Goal: Contribute content: Contribute content

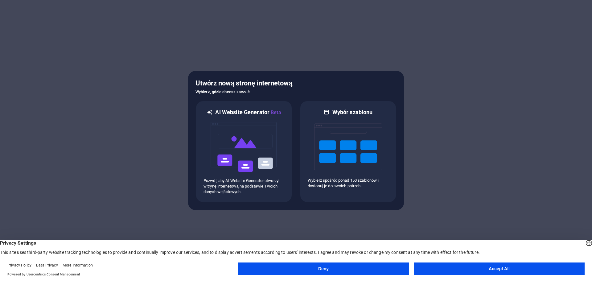
click at [478, 268] on button "Accept All" at bounding box center [499, 268] width 171 height 12
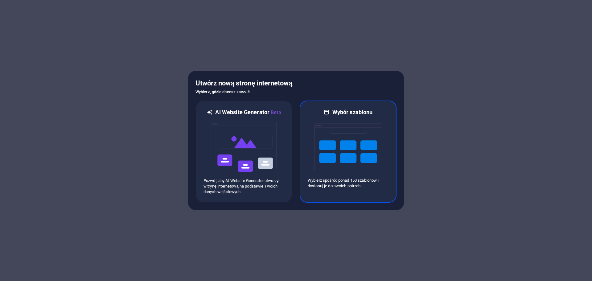
click at [333, 126] on img at bounding box center [348, 147] width 68 height 62
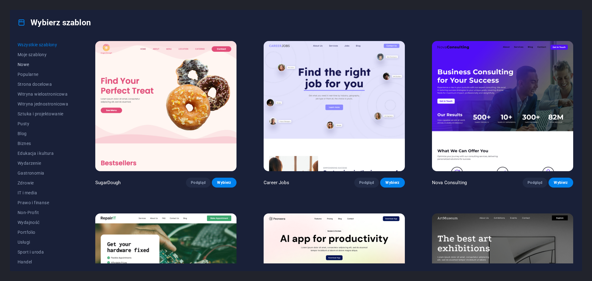
click at [28, 64] on span "Nowe" at bounding box center [43, 64] width 51 height 5
click at [34, 74] on span "Popularne" at bounding box center [43, 74] width 51 height 5
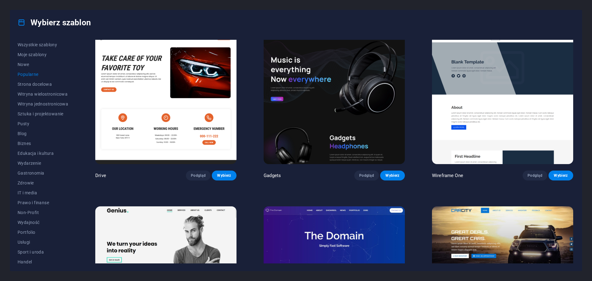
scroll to position [493, 0]
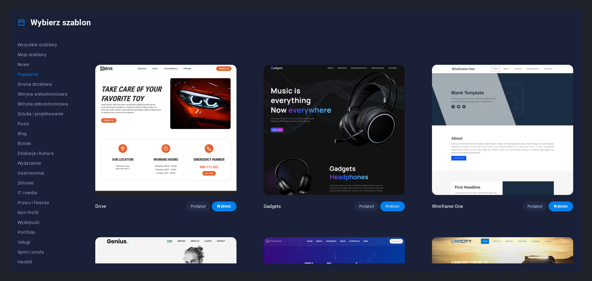
click at [392, 204] on span "Wybierz" at bounding box center [392, 206] width 15 height 5
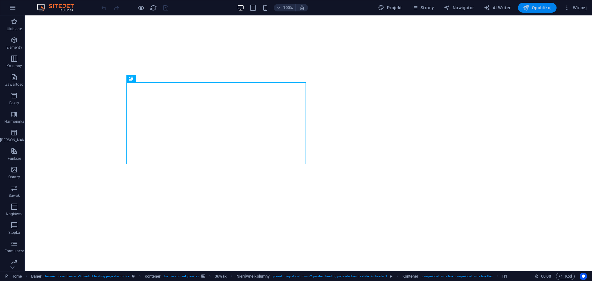
click at [542, 8] on span "Opublikuj" at bounding box center [537, 8] width 29 height 6
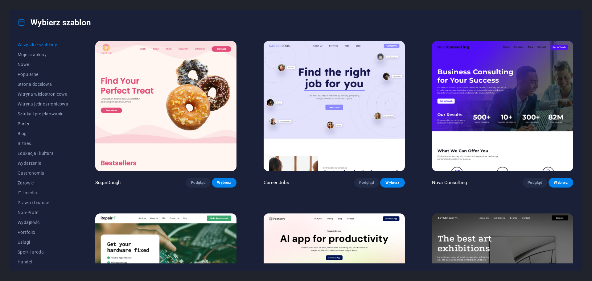
click at [22, 122] on span "Pusty" at bounding box center [43, 123] width 51 height 5
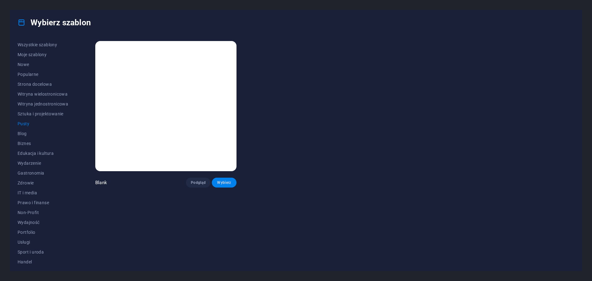
click at [220, 181] on span "Wybierz" at bounding box center [224, 182] width 15 height 5
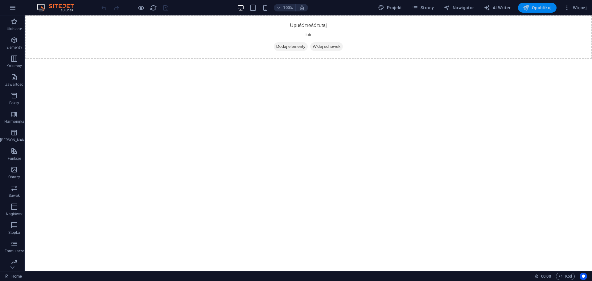
click at [543, 9] on span "Opublikuj" at bounding box center [537, 8] width 29 height 6
click at [582, 6] on span "Więcej" at bounding box center [575, 8] width 23 height 6
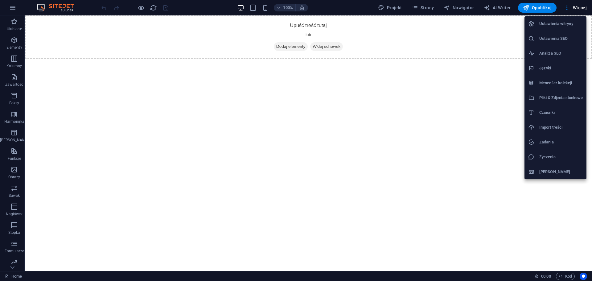
drag, startPoint x: 579, startPoint y: 7, endPoint x: 561, endPoint y: 6, distance: 18.2
click at [579, 7] on div at bounding box center [296, 140] width 592 height 281
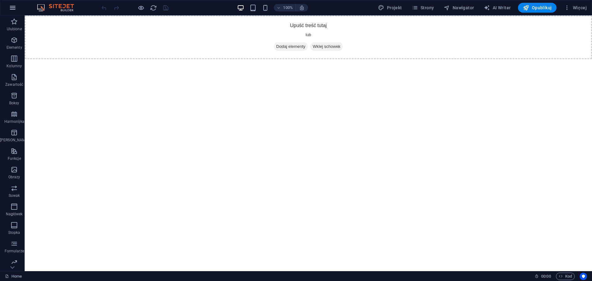
click at [6, 6] on button "button" at bounding box center [12, 7] width 15 height 15
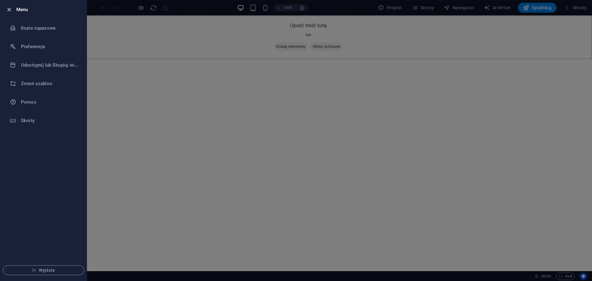
click at [6, 9] on icon "button" at bounding box center [9, 9] width 7 height 7
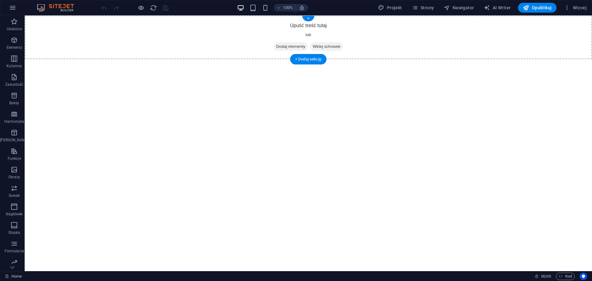
click at [289, 45] on span "Dodaj elementy" at bounding box center [291, 46] width 34 height 9
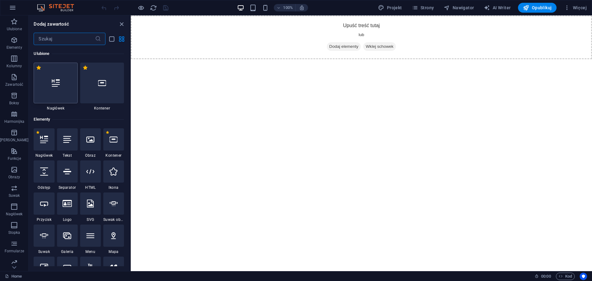
click at [66, 88] on div at bounding box center [56, 83] width 44 height 41
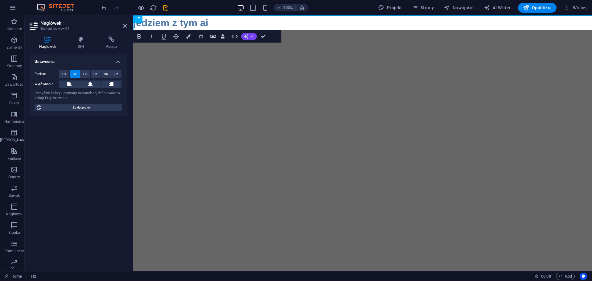
click at [249, 37] on button "AI" at bounding box center [249, 36] width 16 height 7
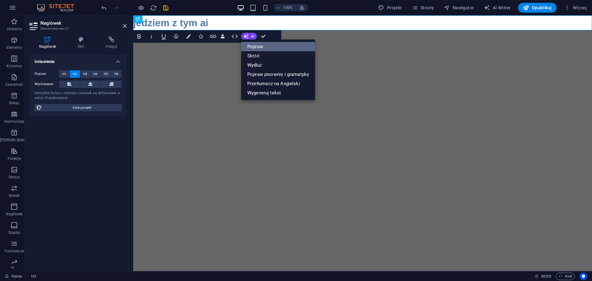
click at [269, 46] on link "Popraw" at bounding box center [278, 46] width 74 height 9
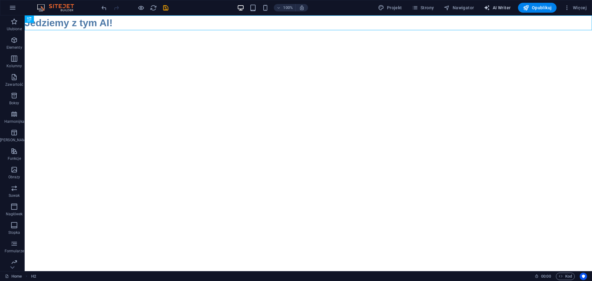
click at [501, 8] on span "AI Writer" at bounding box center [496, 8] width 27 height 6
select select "English"
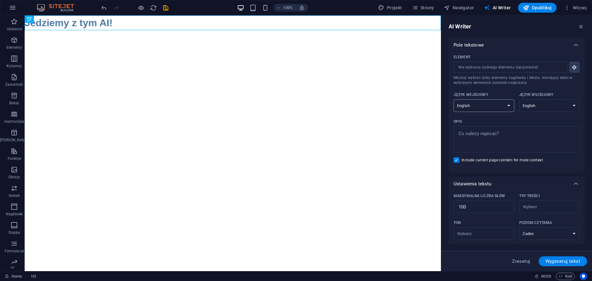
click at [484, 106] on select "Albanian Arabic Armenian Awadhi Azerbaijani Bashkir Basque Belarusian Bengali B…" at bounding box center [483, 105] width 61 height 13
select select "Polish"
click at [453, 99] on select "Albanian Arabic Armenian Awadhi Azerbaijani Bashkir Basque Belarusian Bengali B…" at bounding box center [483, 105] width 61 height 13
click at [537, 106] on select "Albanian Arabic Armenian Awadhi Azerbaijani Bashkir Basque Belarusian Bengali B…" at bounding box center [549, 105] width 61 height 13
select select "Polish"
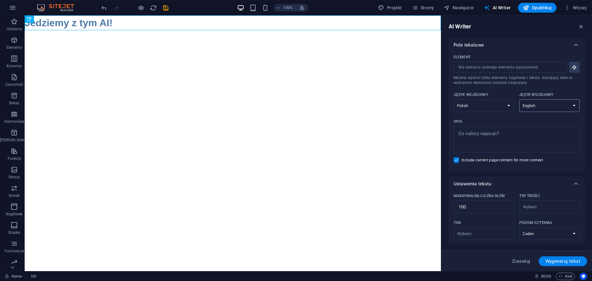
click at [519, 99] on select "Albanian Arabic Armenian Awadhi Azerbaijani Bashkir Basque Belarusian Bengali B…" at bounding box center [549, 105] width 61 height 13
click at [564, 261] on span "Wygeneruj tekst" at bounding box center [562, 261] width 35 height 5
type textarea "x"
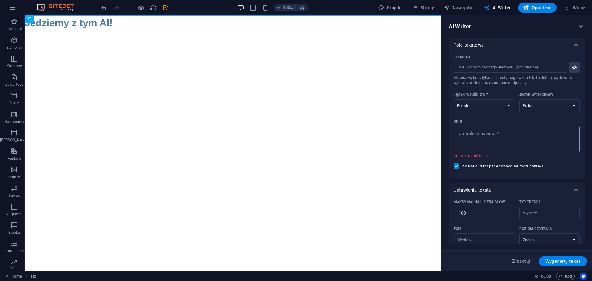
type textarea "x"
click at [474, 142] on textarea "Opis x ​ Proszę dodać opis" at bounding box center [516, 139] width 120 height 20
type textarea "N"
type textarea "x"
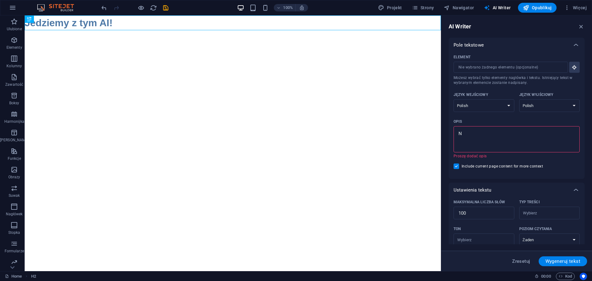
type textarea "Na"
type textarea "x"
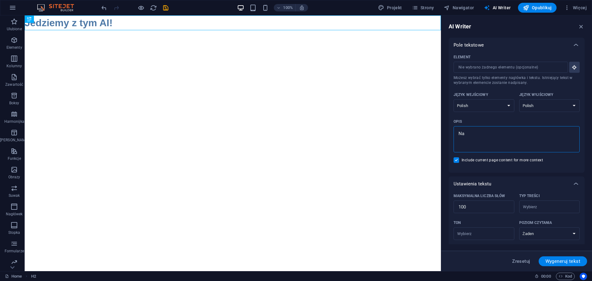
type textarea "Nap"
type textarea "x"
type textarea "Napi"
type textarea "x"
type textarea "Napis"
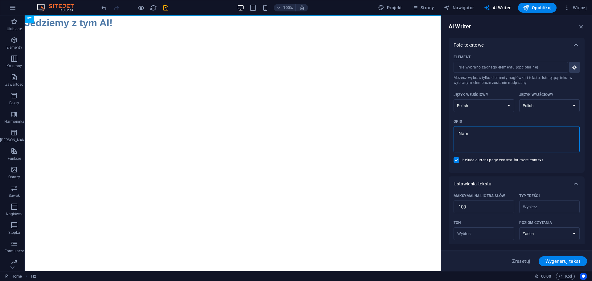
type textarea "x"
type textarea "Napisz"
type textarea "x"
type textarea "Napisz"
type textarea "x"
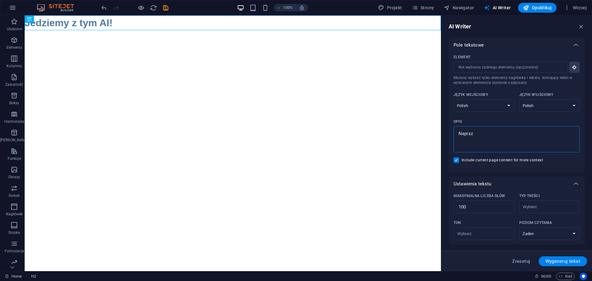
type textarea "Napisz c"
type textarea "x"
type textarea "Napisz co"
type textarea "x"
type textarea "Napisz coś"
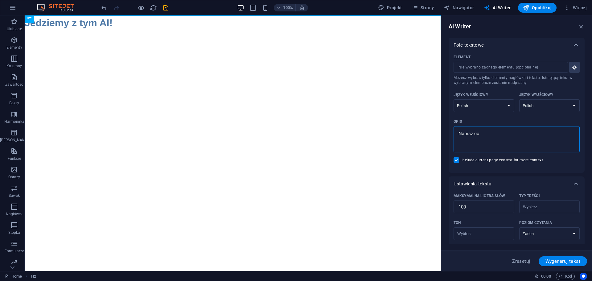
type textarea "x"
type textarea "Napisz coś"
type textarea "x"
type textarea "Napisz coś z"
type textarea "x"
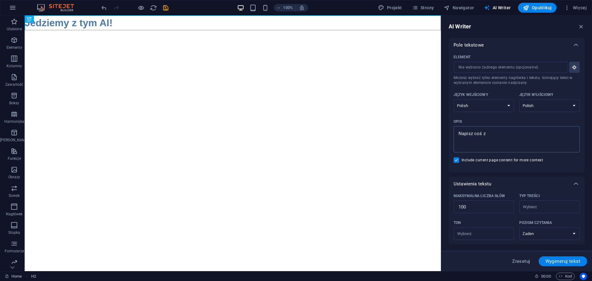
type textarea "Napisz coś za"
type textarea "x"
type textarea "Napisz coś zab"
type textarea "x"
type textarea "Napisz coś zaba"
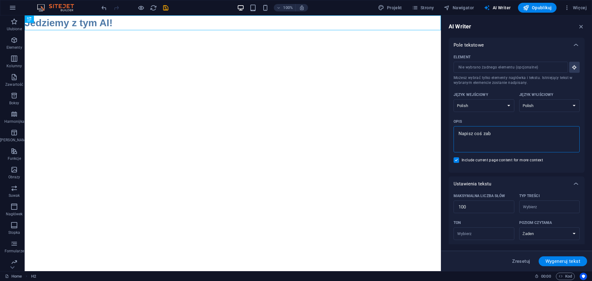
type textarea "x"
type textarea "Napisz coś zabaw"
type textarea "x"
type textarea "Napisz coś zabawn"
type textarea "x"
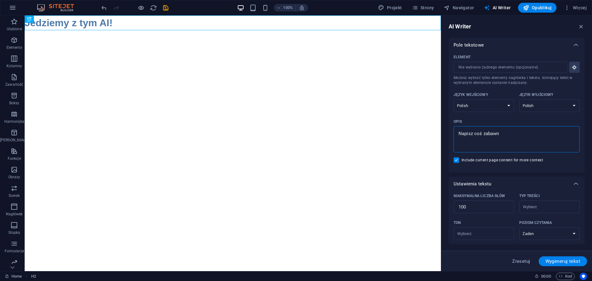
type textarea "Napisz coś zabawne"
type textarea "x"
type textarea "Napisz coś zabawneg"
type textarea "x"
type textarea "Napisz coś zabawnego"
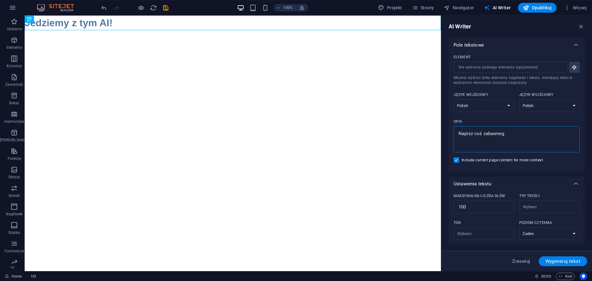
type textarea "x"
type textarea "Napisz coś zabawnego"
type textarea "x"
type textarea "Napisz coś zabawnego w"
type textarea "x"
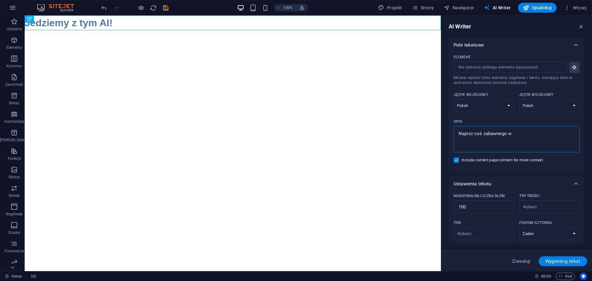
type textarea "Napisz coś zabawnego wy"
type textarea "x"
type textarea "Napisz coś zabawnego wys"
type textarea "x"
type textarea "Napisz coś zabawnego wyst"
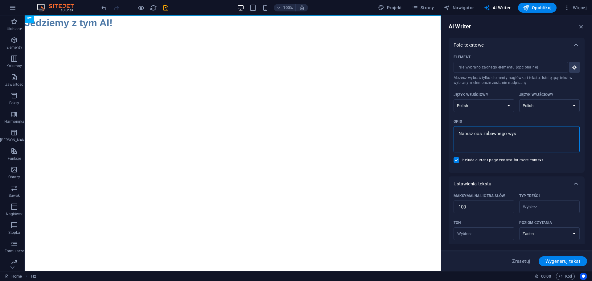
type textarea "x"
type textarea "Napisz coś zabawnego wysty"
type textarea "x"
type textarea "Napisz coś zabawnego wystyl"
type textarea "x"
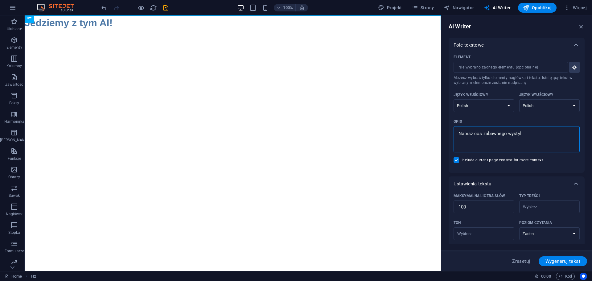
type textarea "Napisz coś zabawnego wystyli"
type textarea "x"
type textarea "Napisz coś zabawnego wystyliz"
type textarea "x"
type textarea "Napisz coś zabawnego wystylizu"
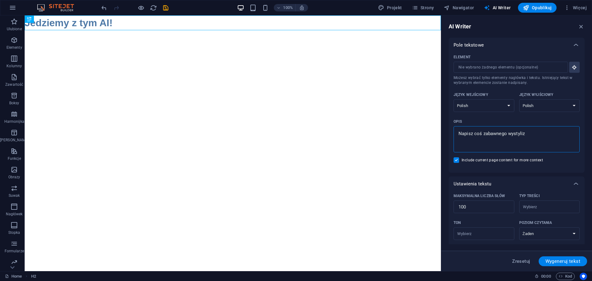
type textarea "x"
type textarea "Napisz coś zabawnego wystylizuj"
type textarea "x"
type textarea "Napisz coś zabawnego wystylizuj"
type textarea "x"
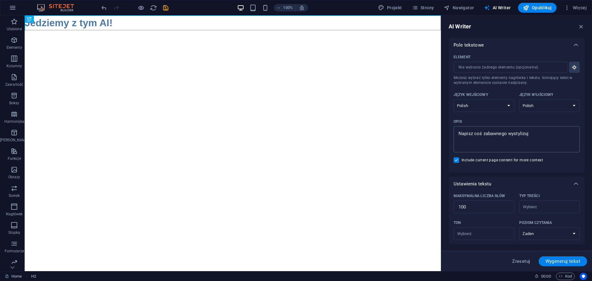
type textarea "Napisz coś zabawnego wystylizuj n"
type textarea "x"
type textarea "Napisz coś zabawnego wystylizuj na"
type textarea "x"
type textarea "Napisz coś zabawnego wystylizuj na"
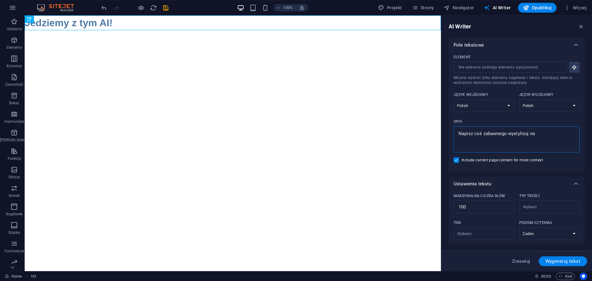
type textarea "x"
type textarea "Napisz coś zabawnego wystylizuj na p"
type textarea "x"
type textarea "Napisz coś zabawnego wystylizuj na pr"
type textarea "x"
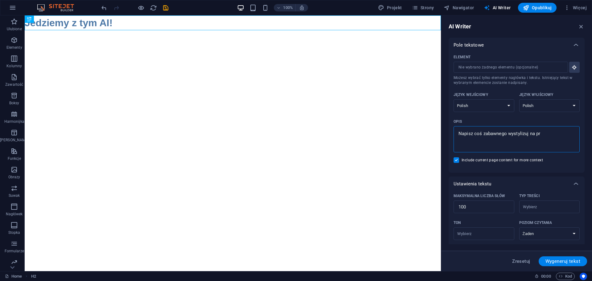
type textarea "Napisz coś zabawnego wystylizuj na pro"
type textarea "x"
type textarea "Napisz coś zabawnego wystylizuj na prof"
type textarea "x"
type textarea "Napisz coś zabawnego wystylizuj na profe"
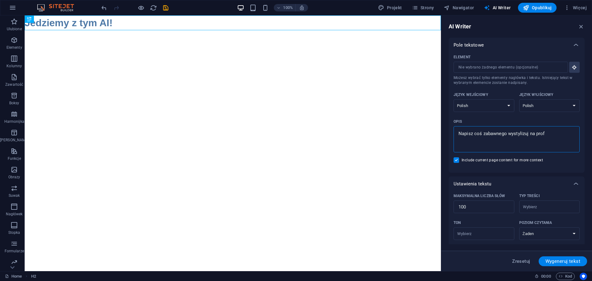
type textarea "x"
type textarea "Napisz coś zabawnego wystylizuj na profes"
type textarea "x"
type textarea "Napisz coś zabawnego wystylizuj na profesj"
type textarea "x"
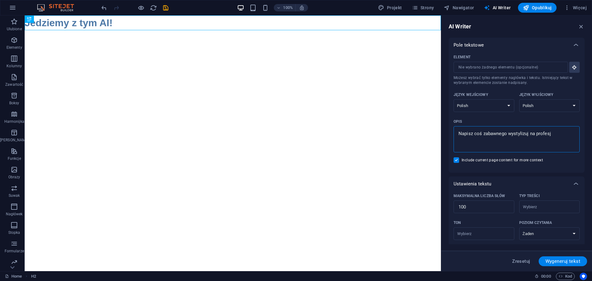
type textarea "Napisz coś zabawnego wystylizuj na profesjo"
type textarea "x"
type textarea "Napisz coś zabawnego wystylizuj na profesjon"
type textarea "x"
type textarea "Napisz coś zabawnego wystylizuj na profesjona"
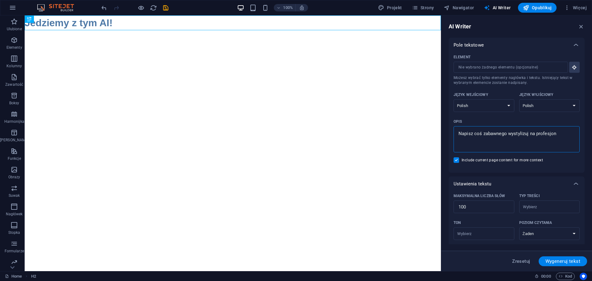
type textarea "x"
type textarea "Napisz coś zabawnego wystylizuj na profesjonal"
type textarea "x"
type textarea "Napisz coś zabawnego wystylizuj na profesjonaln"
type textarea "x"
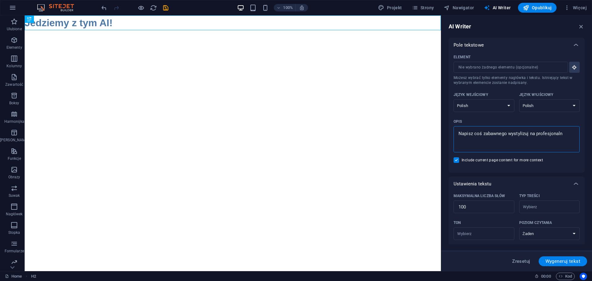
type textarea "Napisz coś zabawnego wystylizuj na profesjonalna"
type textarea "x"
type textarea "Napisz coś zabawnego wystylizuj na profesjonalna"
type textarea "x"
type textarea "Napisz coś zabawnego wystylizuj na profesjonalna n"
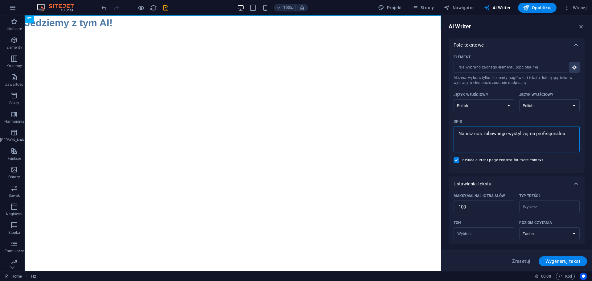
type textarea "x"
type textarea "Napisz coś zabawnego wystylizuj na profesjonalna no"
type textarea "x"
type textarea "Napisz coś zabawnego wystylizuj na profesjonalna now"
type textarea "x"
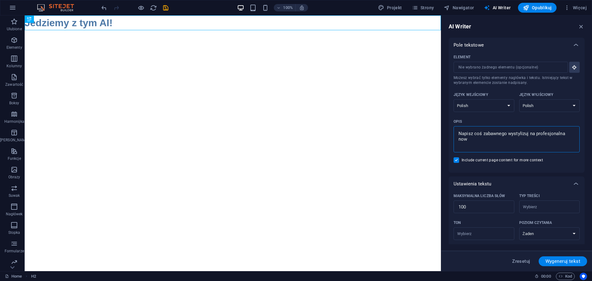
type textarea "Napisz coś zabawnego wystylizuj na profesjonalna nowo"
type textarea "x"
type textarea "Napisz coś zabawnego wystylizuj na profesjonalna nowoc"
type textarea "x"
type textarea "Napisz coś zabawnego wystylizuj na profesjonalna nowocz"
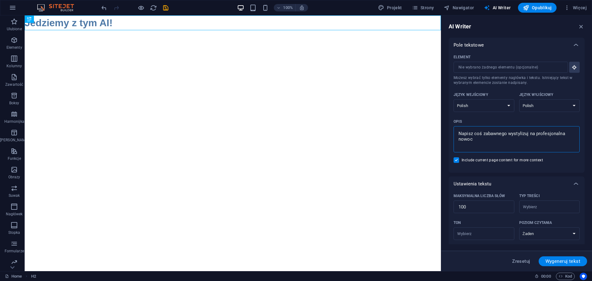
type textarea "x"
type textarea "Napisz coś zabawnego wystylizuj na profesjonalna nowocze"
type textarea "x"
type textarea "Napisz coś zabawnego wystylizuj na profesjonalna nowoczes"
type textarea "x"
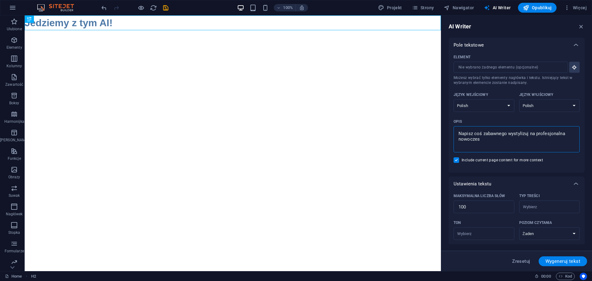
type textarea "Napisz coś zabawnego wystylizuj na profesjonalna nowoczesn"
type textarea "x"
type textarea "Napisz coś zabawnego wystylizuj na profesjonalna nowoczesna"
type textarea "x"
type textarea "Napisz coś zabawnego wystylizuj na profesjonalna nowoczesna"
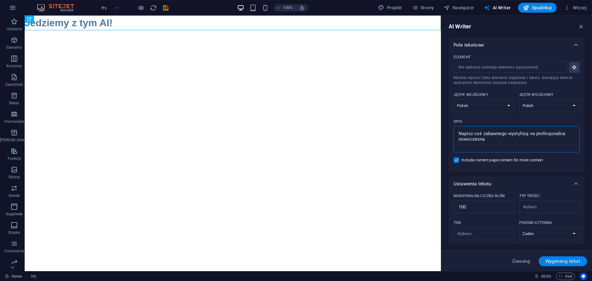
type textarea "x"
type textarea "Napisz coś zabawnego wystylizuj na profesjonalna nowoczesna s"
type textarea "x"
type textarea "Napisz coś zabawnego wystylizuj na profesjonalna nowoczesna st"
type textarea "x"
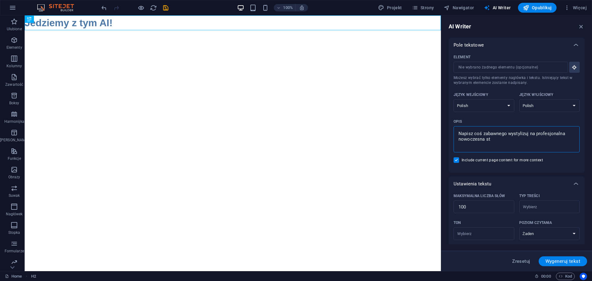
type textarea "Napisz coś zabawnego wystylizuj na profesjonalna nowoczesna str"
type textarea "x"
type textarea "Napisz coś zabawnego wystylizuj na profesjonalna nowoczesna stro"
type textarea "x"
type textarea "Napisz coś zabawnego wystylizuj na profesjonalna nowoczesna stron"
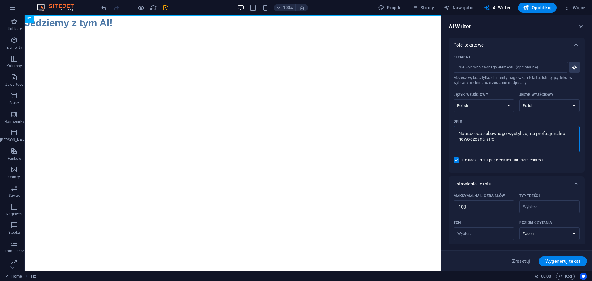
type textarea "x"
type textarea "Napisz coś zabawnego wystylizuj na profesjonalna nowoczesna strone"
type textarea "x"
type textarea "Napisz coś zabawnego wystylizuj na profesjonalna nowoczesna strone"
type textarea "x"
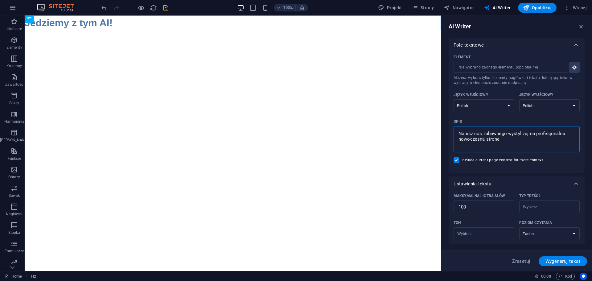
type textarea "Napisz coś zabawnego wystylizuj na profesjonalna nowoczesna strone z"
type textarea "x"
type textarea "Napisz coś zabawnego wystylizuj na profesjonalna nowoczesna strone z"
type textarea "x"
type textarea "Napisz coś zabawnego wystylizuj na profesjonalna nowoczesna strone z b"
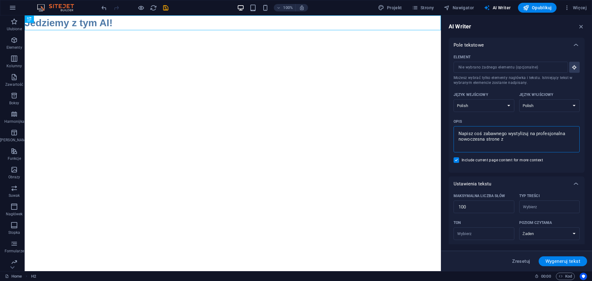
type textarea "x"
type textarea "Napisz coś zabawnego wystylizuj na profesjonalna nowoczesna strone z ba"
type textarea "x"
type textarea "Napisz coś zabawnego wystylizuj na profesjonalna nowoczesna strone z baj"
type textarea "x"
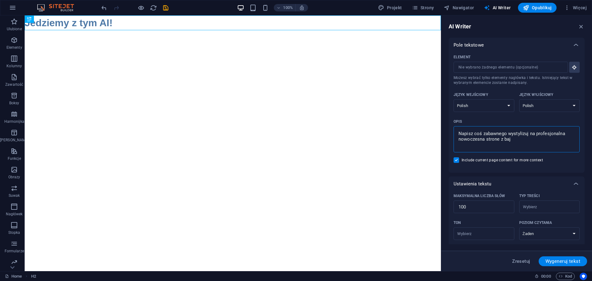
type textarea "Napisz coś zabawnego wystylizuj na profesjonalna nowoczesna strone z baje"
type textarea "x"
type textarea "Napisz coś zabawnego wystylizuj na profesjonalna nowoczesna strone z bajer"
type textarea "x"
type textarea "Napisz coś zabawnego wystylizuj na profesjonalna nowoczesna strone z [GEOGRAPHI…"
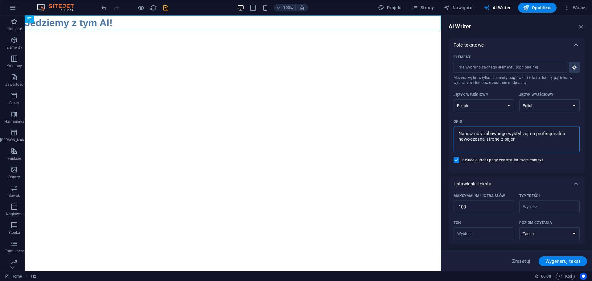
type textarea "x"
type textarea "Napisz coś zabawnego wystylizuj na profesjonalna nowoczesna strone z bajeram"
type textarea "x"
type textarea "Napisz coś zabawnego wystylizuj na profesjonalna nowoczesna strone z bajerami"
type textarea "x"
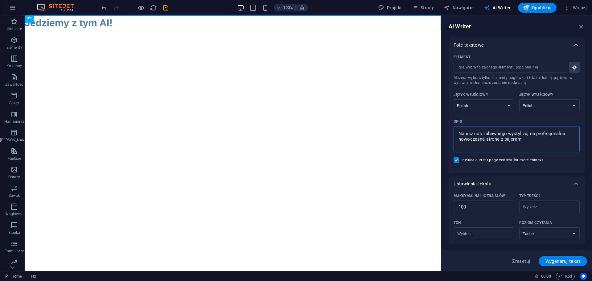
type textarea "Napisz coś zabawnego wystylizuj na profesjonalna nowoczesna strone z bajerami"
type textarea "x"
type textarea "Napisz coś zabawnego wystylizuj na profesjonalna nowoczesna strone z bajerami a"
type textarea "x"
type textarea "Napisz coś zabawnego wystylizuj na profesjonalna nowoczesna strone z bajerami an"
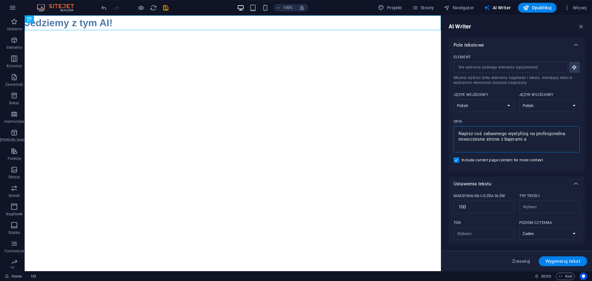
type textarea "x"
type textarea "Napisz coś zabawnego wystylizuj na profesjonalna nowoczesna strone z bajerami a…"
type textarea "x"
type textarea "Napisz coś zabawnego wystylizuj na profesjonalna nowoczesna strone z bajerami a…"
type textarea "x"
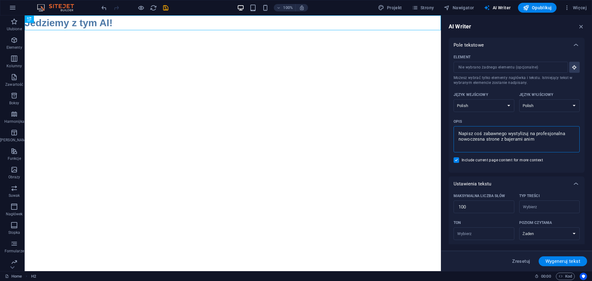
type textarea "Napisz coś zabawnego wystylizuj na profesjonalna nowoczesna strone z bajerami a…"
type textarea "x"
type textarea "Napisz coś zabawnego wystylizuj na profesjonalna nowoczesna strone z bajerami a…"
type textarea "x"
type textarea "Napisz coś zabawnego wystylizuj na profesjonalna nowoczesna strone z bajerami a…"
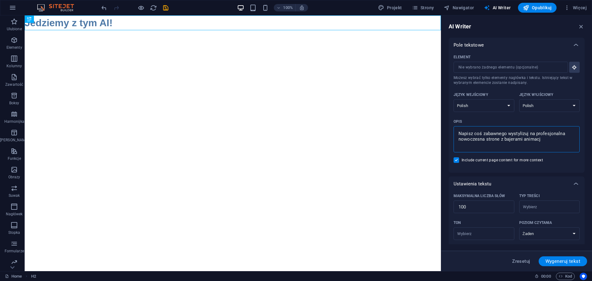
type textarea "x"
type textarea "Napisz coś zabawnego wystylizuj na profesjonalna nowoczesna strone z bajerami a…"
type textarea "x"
type textarea "Napisz coś zabawnego wystylizuj na profesjonalna nowoczesna strone z bajerami a…"
type textarea "x"
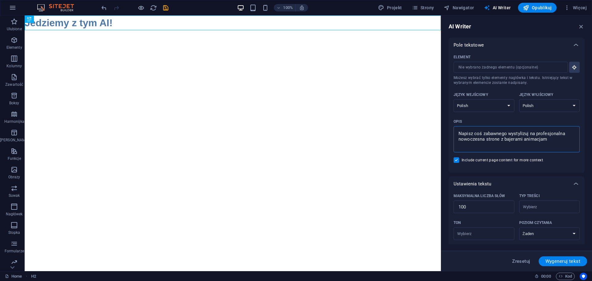
type textarea "Napisz coś zabawnego wystylizuj na profesjonalna nowoczesna strone z bajerami a…"
type textarea "x"
type textarea "Napisz coś zabawnego wystylizuj na profesjonalna nowoczesna strone z bajerami a…"
type textarea "x"
type textarea "Napisz coś zabawnego wystylizuj na profesjonalna nowoczesna strone z bajerami a…"
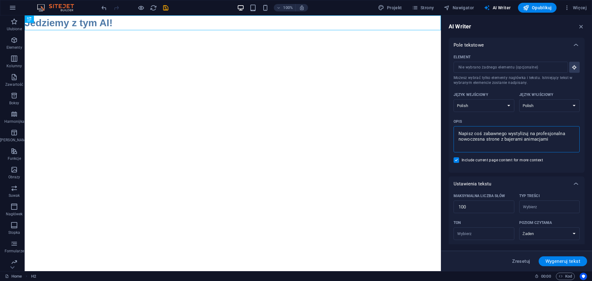
type textarea "x"
type textarea "Napisz coś zabawnego wystylizuj na profesjonalna nowoczesna strone z bajerami a…"
type textarea "x"
type textarea "Napisz coś zabawnego wystylizuj na profesjonalna nowoczesna strone z bajerami a…"
type textarea "x"
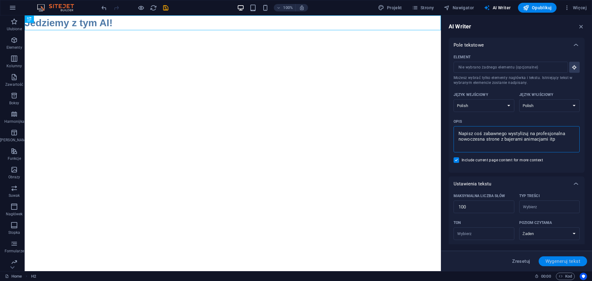
type textarea "Napisz coś zabawnego wystylizuj na profesjonalna nowoczesna strone z bajerami a…"
click at [557, 260] on span "Wygeneruj tekst" at bounding box center [562, 261] width 35 height 5
type textarea "x"
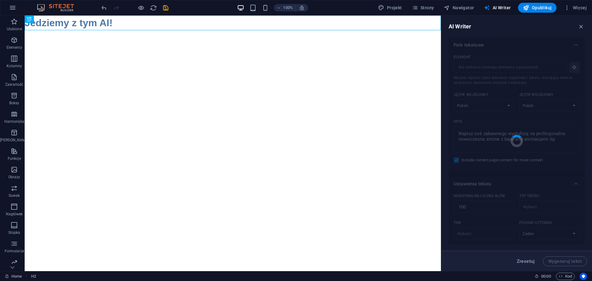
type textarea "x"
type textarea "Witamy na naszej stronie, gdzie codziennie ładujemy baterie pozytywną energią! …"
type textarea "x"
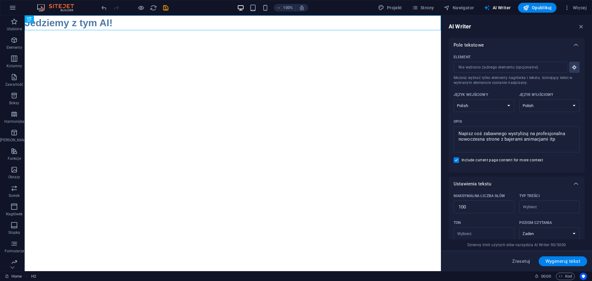
scroll to position [178, 0]
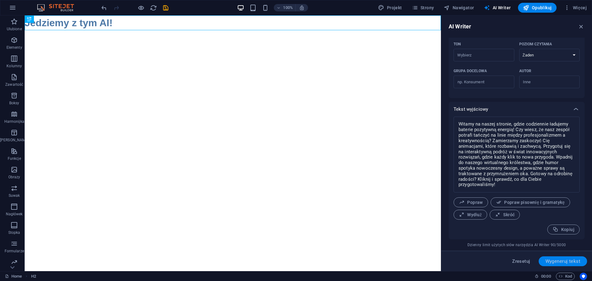
click at [563, 261] on span "Wygeneruj tekst" at bounding box center [562, 261] width 35 height 5
type textarea "x"
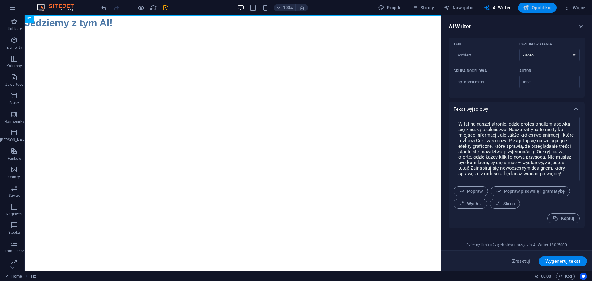
click at [534, 10] on span "Opublikuj" at bounding box center [537, 8] width 29 height 6
